Goal: Check status: Check status

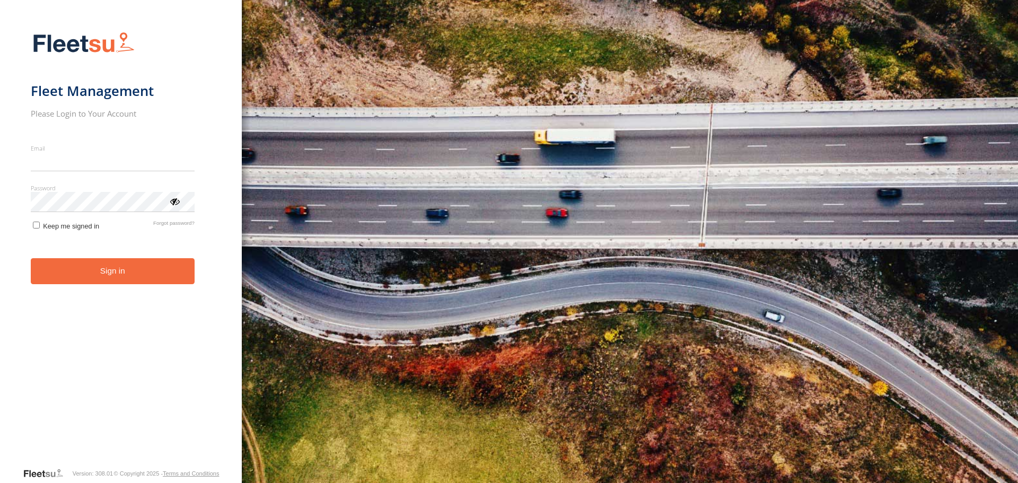
type input "**********"
click at [92, 282] on button "Sign in" at bounding box center [113, 271] width 164 height 26
click at [130, 274] on button "Sign in" at bounding box center [113, 271] width 164 height 26
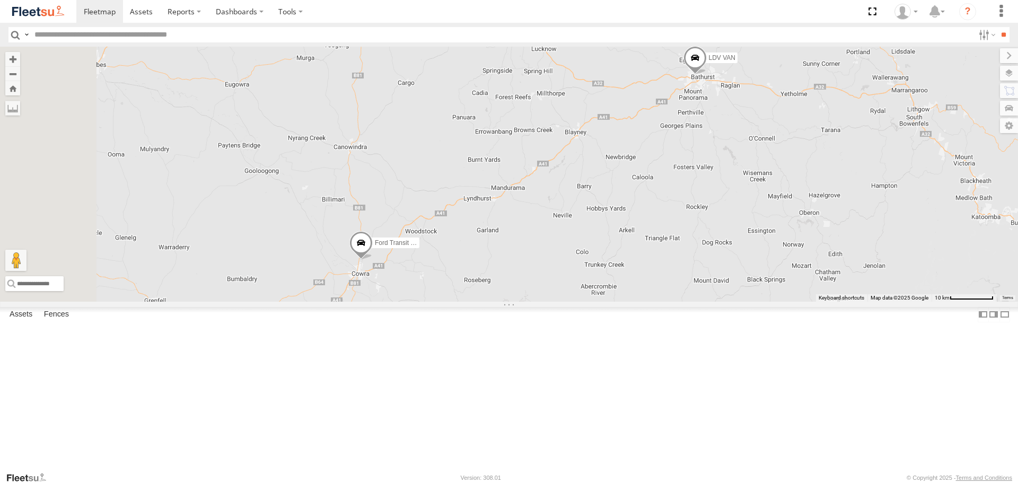
drag, startPoint x: 505, startPoint y: 141, endPoint x: 579, endPoint y: 205, distance: 98.1
click at [579, 205] on div "LDV VAN Ford Transit 2019" at bounding box center [509, 174] width 1018 height 254
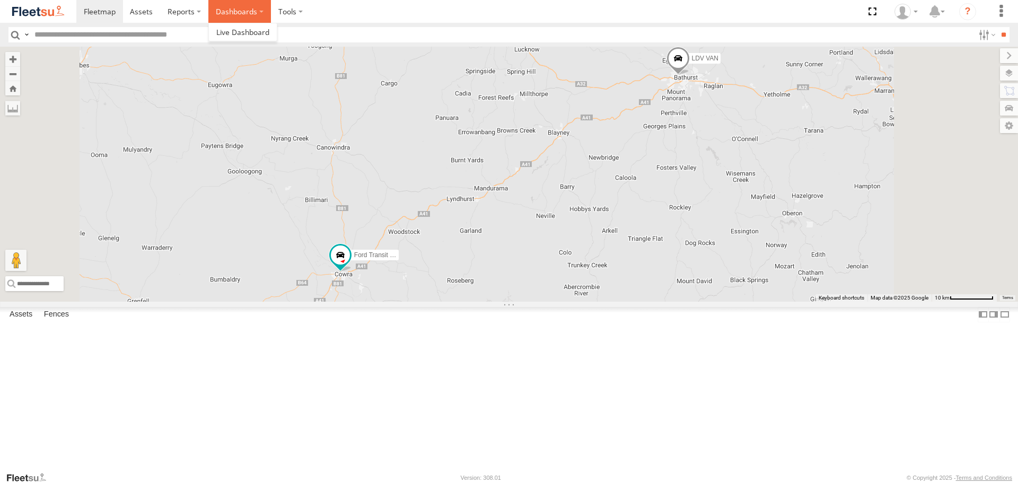
click at [236, 15] on label "Dashboards" at bounding box center [239, 11] width 63 height 23
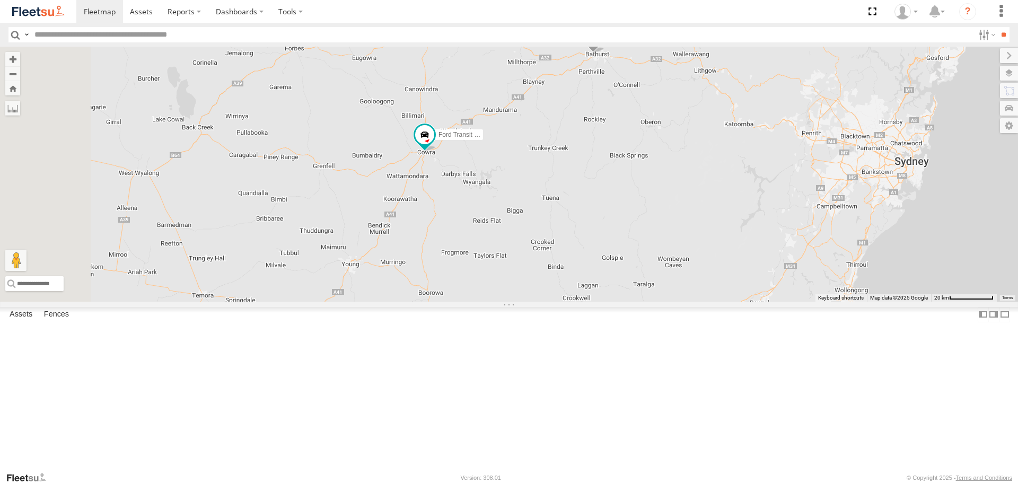
drag, startPoint x: 381, startPoint y: 136, endPoint x: 515, endPoint y: 130, distance: 134.3
click at [515, 130] on div "LDV VAN Ford Transit 2019" at bounding box center [509, 174] width 1018 height 254
